Goal: Transaction & Acquisition: Download file/media

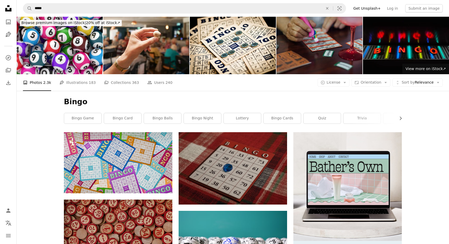
scroll to position [72, 0]
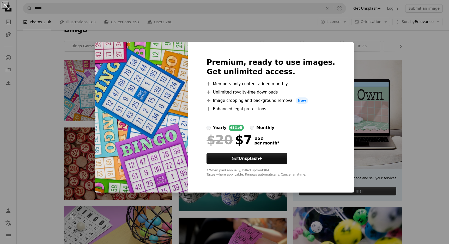
click at [318, 27] on div "An X shape Premium, ready to use images. Get unlimited access. A plus sign Memb…" at bounding box center [224, 122] width 449 height 244
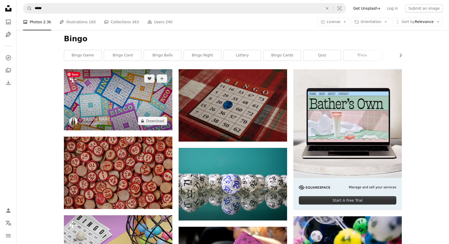
scroll to position [129, 0]
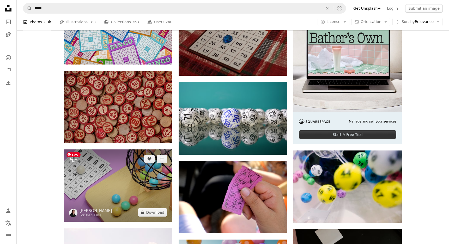
click at [117, 166] on img at bounding box center [118, 185] width 108 height 72
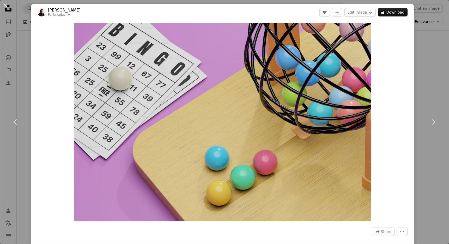
click at [436, 63] on div "An X shape Chevron left Chevron right [PERSON_NAME] For Unsplash+ A heart A plu…" at bounding box center [224, 122] width 449 height 244
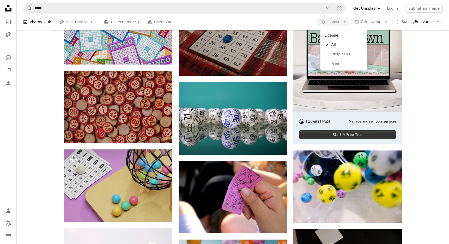
click at [331, 26] on button "A copyright icon © License Arrow down" at bounding box center [334, 22] width 32 height 8
click at [341, 55] on span "Unsplash+" at bounding box center [347, 54] width 32 height 5
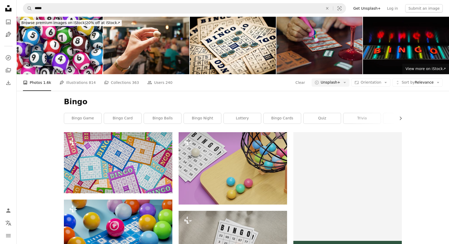
click at [366, 7] on link "Get Unsplash+" at bounding box center [367, 8] width 34 height 8
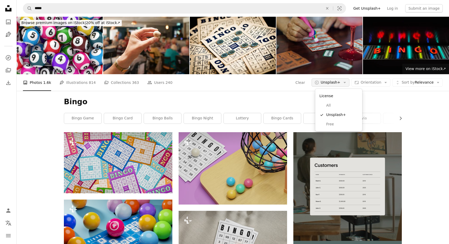
click at [332, 80] on span "Unsplash+" at bounding box center [331, 82] width 20 height 5
click at [335, 122] on span "Free" at bounding box center [342, 124] width 32 height 5
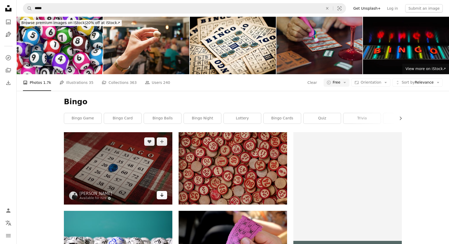
click at [161, 195] on icon "Arrow pointing down" at bounding box center [162, 194] width 4 height 6
